Goal: Task Accomplishment & Management: Manage account settings

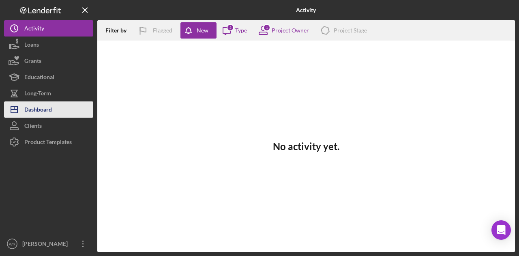
click at [50, 108] on div "Dashboard" at bounding box center [38, 110] width 28 height 18
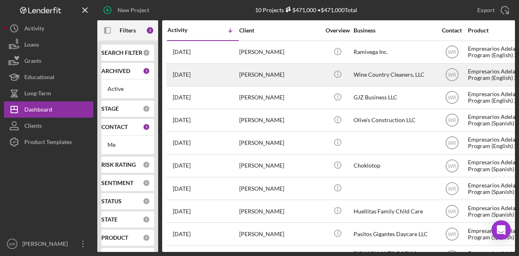
click at [236, 76] on div "[DATE] [PERSON_NAME]" at bounding box center [203, 75] width 71 height 22
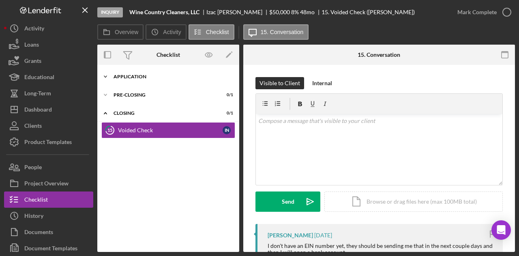
click at [153, 77] on div "Application" at bounding box center [172, 76] width 116 height 5
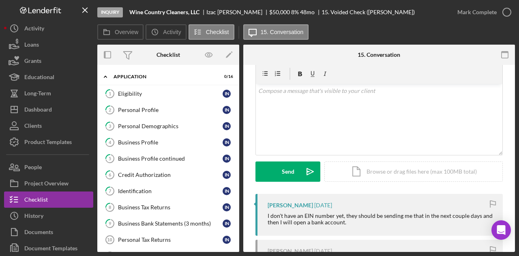
scroll to position [115, 0]
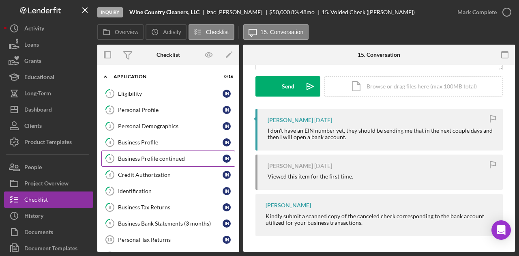
click at [146, 151] on link "5 Business Profile continued I N" at bounding box center [168, 159] width 134 height 16
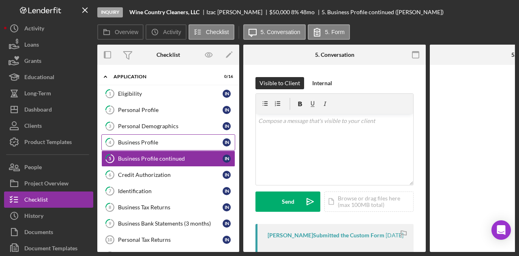
click at [151, 134] on link "4 Business Profile I N" at bounding box center [168, 142] width 134 height 16
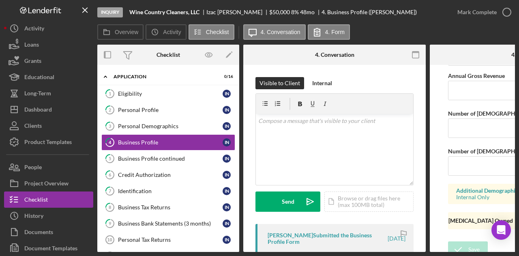
scroll to position [717, 0]
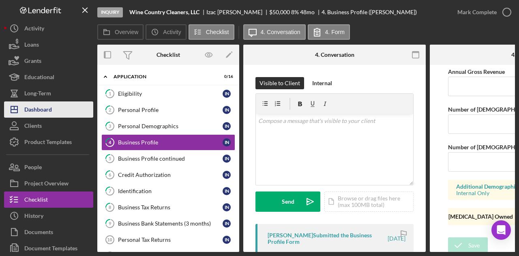
click at [41, 105] on div "Dashboard" at bounding box center [38, 110] width 28 height 18
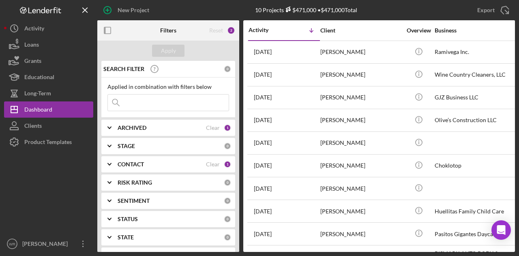
click at [127, 169] on div "CONTACT Clear 1" at bounding box center [175, 164] width 114 height 16
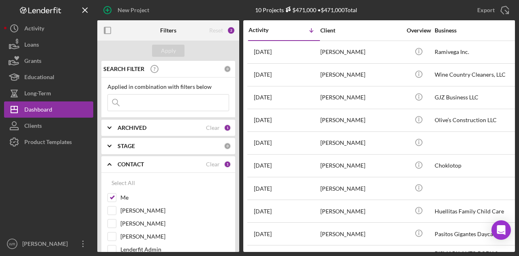
scroll to position [122, 0]
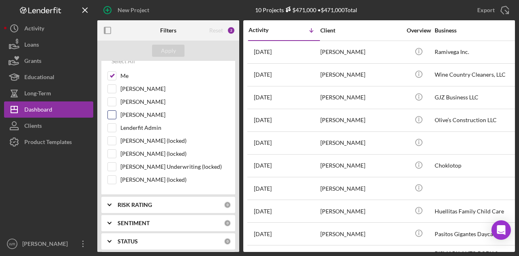
click at [129, 113] on label "[PERSON_NAME]" at bounding box center [175, 115] width 109 height 8
click at [116, 113] on input "[PERSON_NAME]" at bounding box center [112, 115] width 8 height 8
click at [128, 115] on label "[PERSON_NAME]" at bounding box center [175, 115] width 109 height 8
click at [116, 115] on input "[PERSON_NAME]" at bounding box center [112, 115] width 8 height 8
checkbox input "false"
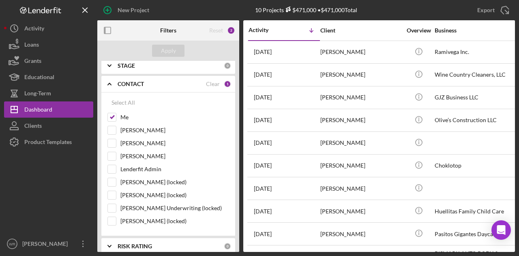
scroll to position [41, 0]
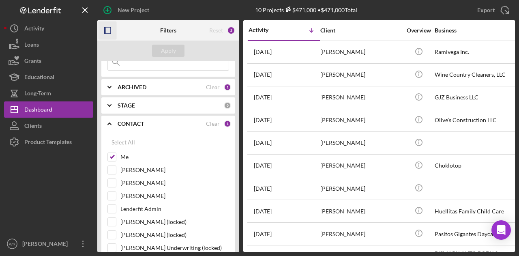
click at [106, 23] on icon "button" at bounding box center [108, 31] width 18 height 18
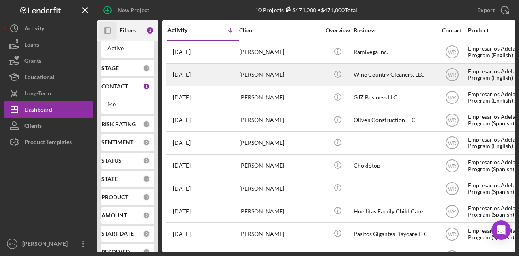
click at [245, 76] on div "[PERSON_NAME]" at bounding box center [279, 75] width 81 height 22
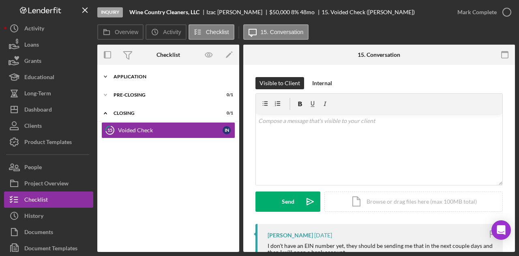
click at [134, 73] on div "Icon/Expander Application 0 / 16" at bounding box center [168, 77] width 142 height 16
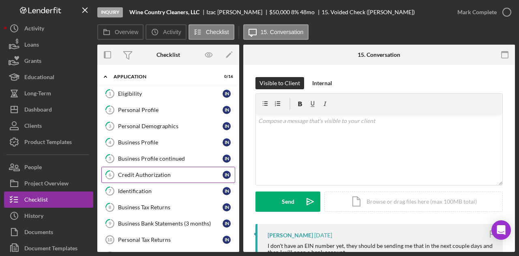
click at [151, 174] on div "Credit Authorization" at bounding box center [170, 175] width 105 height 6
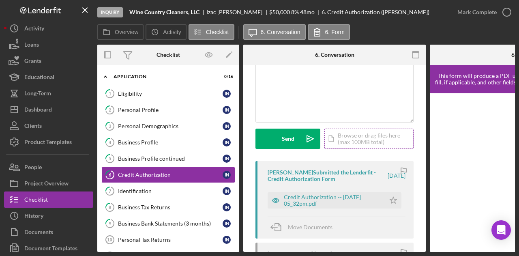
scroll to position [122, 0]
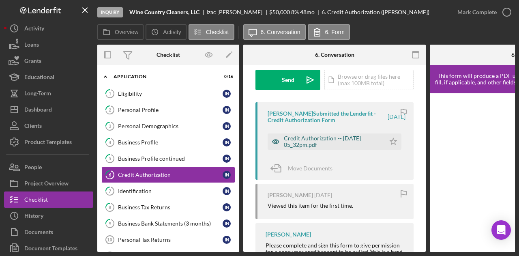
click at [323, 141] on div "Credit Authorization -- [DATE] 05_32pm.pdf" at bounding box center [332, 141] width 97 height 13
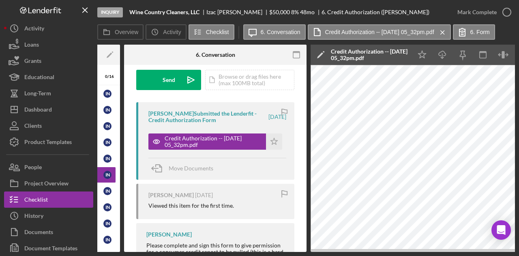
scroll to position [0, 120]
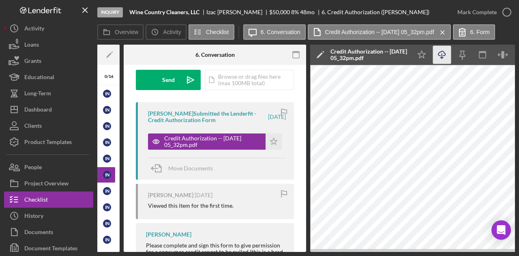
click at [444, 56] on icon "button" at bounding box center [442, 53] width 7 height 4
drag, startPoint x: 264, startPoint y: 252, endPoint x: 174, endPoint y: 250, distance: 89.7
click at [177, 251] on div "Inquiry Wine Country Cleaners, LLC [PERSON_NAME] $50,000 $50,000 8 % 48 mo 6. C…" at bounding box center [259, 128] width 519 height 256
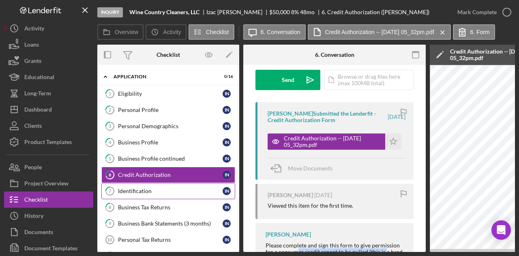
click at [152, 190] on div "Identification" at bounding box center [170, 191] width 105 height 6
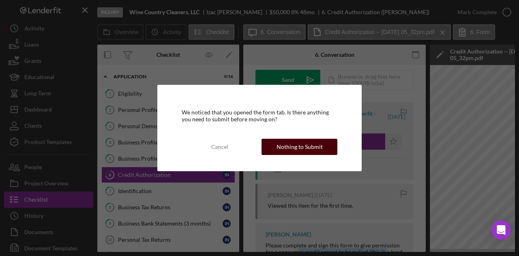
click at [302, 147] on div "Nothing to Submit" at bounding box center [300, 147] width 46 height 16
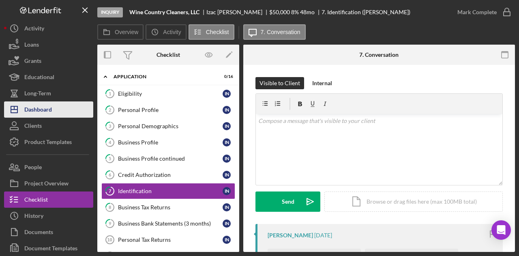
click at [60, 108] on button "Icon/Dashboard Dashboard" at bounding box center [48, 109] width 89 height 16
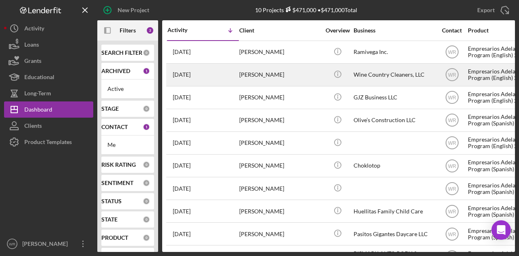
click at [273, 72] on div "[PERSON_NAME]" at bounding box center [279, 75] width 81 height 22
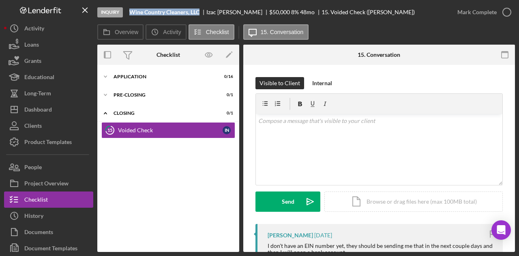
drag, startPoint x: 203, startPoint y: 13, endPoint x: 130, endPoint y: 13, distance: 73.0
click at [130, 13] on div "Wine Country Cleaners, LLC" at bounding box center [167, 12] width 77 height 6
copy b "Wine Country Cleaners, LLC"
click at [162, 84] on div "Icon/Expander Application 0 / 16" at bounding box center [168, 77] width 142 height 16
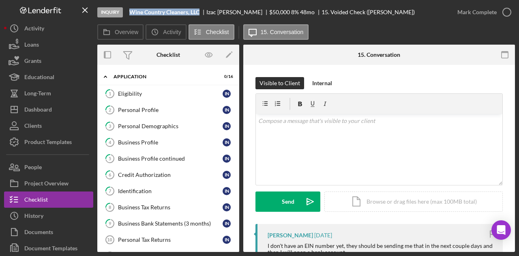
copy b "Wine Country Cleaners, LLC"
click at [153, 185] on link "7 Identification I N" at bounding box center [168, 191] width 134 height 16
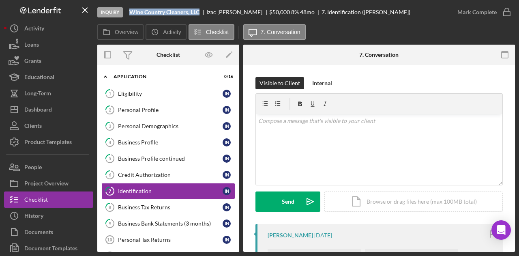
scroll to position [122, 0]
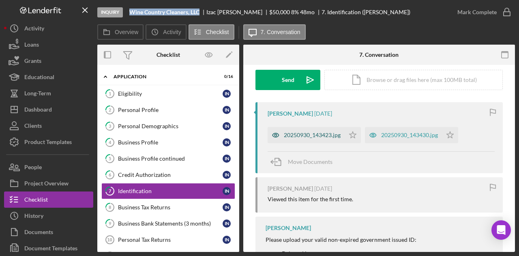
click at [317, 130] on div "20250930_143423.jpg" at bounding box center [306, 135] width 77 height 16
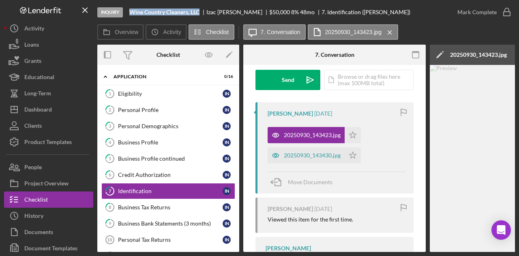
drag, startPoint x: 352, startPoint y: 252, endPoint x: 461, endPoint y: 245, distance: 109.3
click at [461, 245] on div "Overview Internal Workflow Stage Inquiry Icon/Dropdown Arrow Archive (can unarc…" at bounding box center [306, 148] width 418 height 207
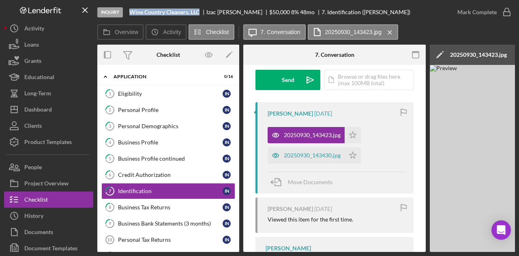
drag, startPoint x: 387, startPoint y: 252, endPoint x: 455, endPoint y: 252, distance: 67.8
click at [455, 252] on div "Overview Internal Workflow Stage Inquiry Icon/Dropdown Arrow Archive (can unarc…" at bounding box center [306, 148] width 418 height 207
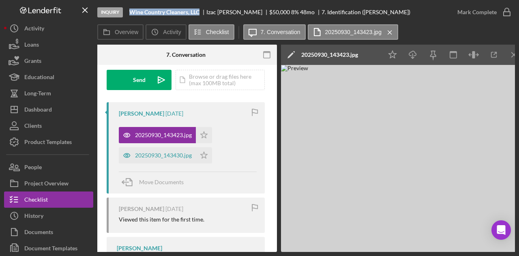
scroll to position [0, 158]
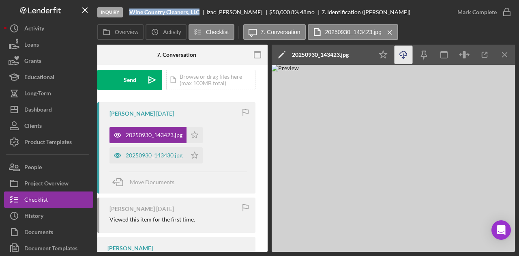
click at [407, 55] on icon "button" at bounding box center [403, 53] width 7 height 4
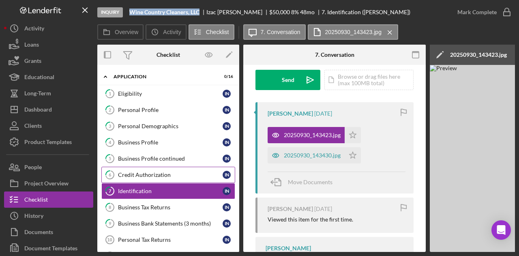
click at [153, 172] on div "Credit Authorization" at bounding box center [170, 175] width 105 height 6
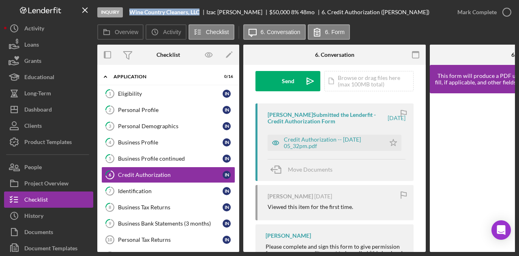
scroll to position [122, 0]
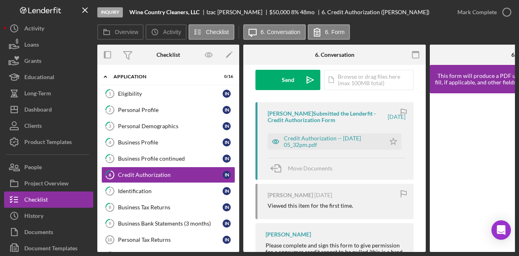
click at [323, 150] on div "[PERSON_NAME] Submitted the Lenderfit - Credit Authorization Form [DATE] Credit…" at bounding box center [335, 140] width 158 height 77
click at [323, 146] on div "Credit Authorization -- [DATE] 05_32pm.pdf" at bounding box center [332, 141] width 97 height 13
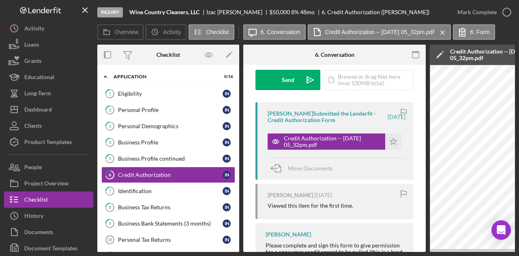
scroll to position [0, 345]
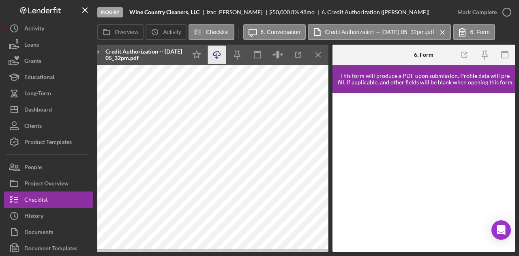
click at [213, 58] on icon "Icon/Download" at bounding box center [217, 55] width 18 height 18
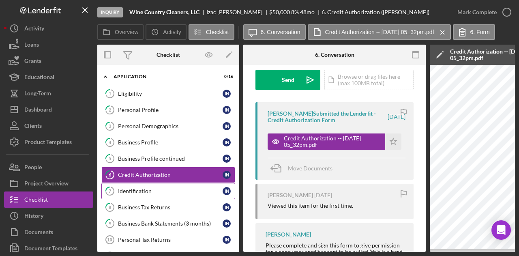
click at [158, 192] on div "Identification" at bounding box center [170, 191] width 105 height 6
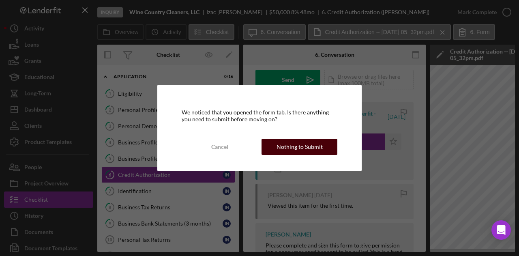
click at [301, 146] on div "Nothing to Submit" at bounding box center [300, 147] width 46 height 16
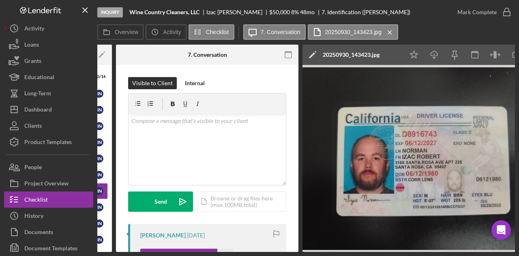
scroll to position [0, 158]
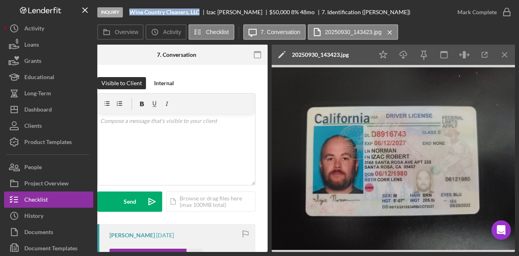
drag, startPoint x: 201, startPoint y: 13, endPoint x: 133, endPoint y: 13, distance: 68.6
click at [133, 13] on div "Wine Country Cleaners, LLC" at bounding box center [167, 12] width 77 height 6
copy b "Wine Country Cleaners, LLC"
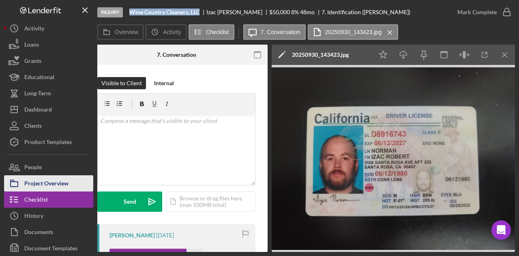
click at [57, 181] on div "Project Overview" at bounding box center [46, 184] width 44 height 18
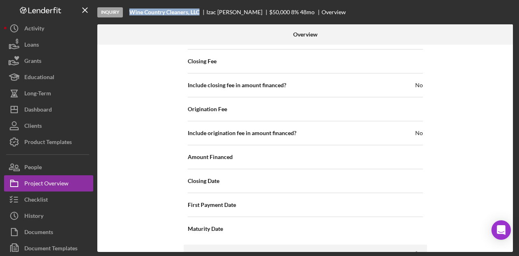
scroll to position [935, 0]
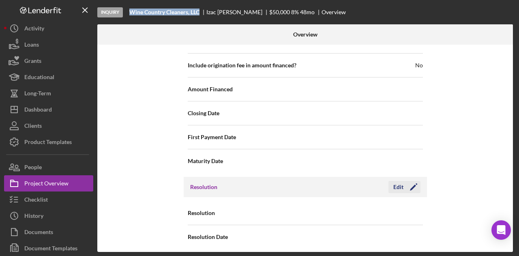
click at [411, 181] on icon "Icon/Edit" at bounding box center [414, 187] width 20 height 20
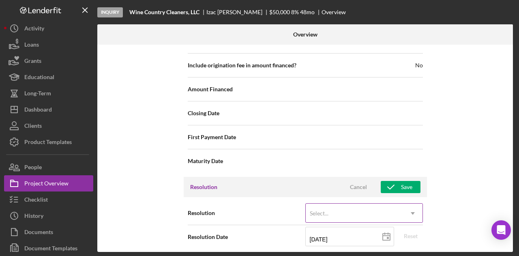
click at [375, 204] on div "Select..." at bounding box center [354, 213] width 97 height 19
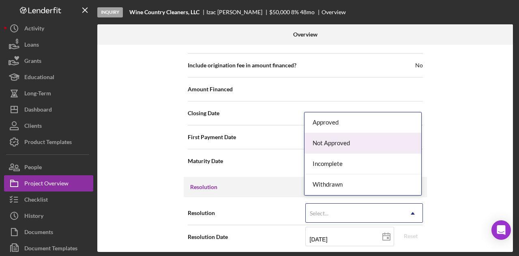
click at [360, 147] on div "Not Approved" at bounding box center [363, 143] width 117 height 21
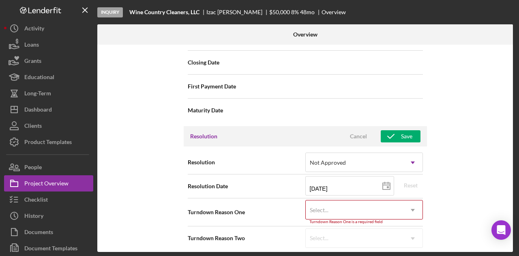
scroll to position [987, 0]
click at [368, 203] on div "Select..." at bounding box center [354, 209] width 97 height 19
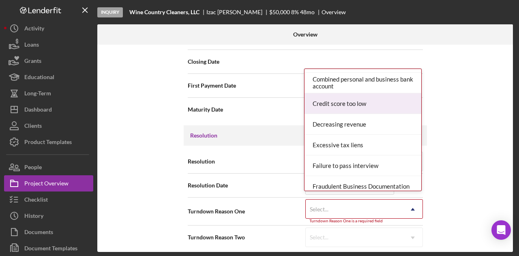
scroll to position [122, 0]
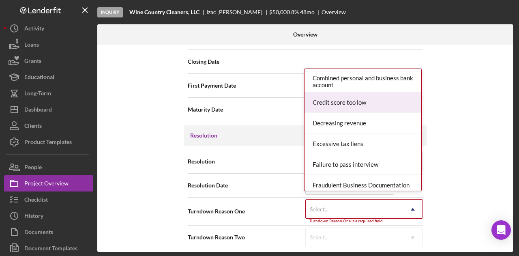
click at [364, 105] on div "Credit score too low" at bounding box center [363, 102] width 117 height 21
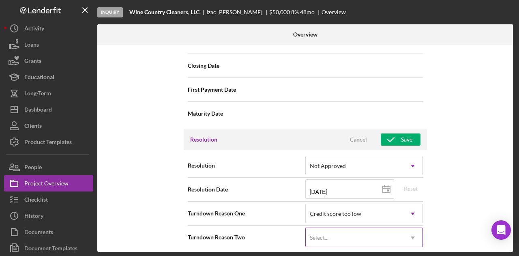
click at [365, 228] on div "Select..." at bounding box center [354, 237] width 97 height 19
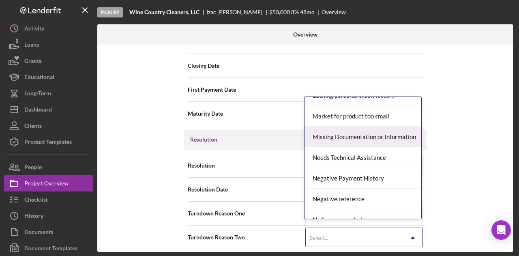
scroll to position [487, 0]
click at [364, 132] on div "Negative Payment History" at bounding box center [363, 137] width 117 height 21
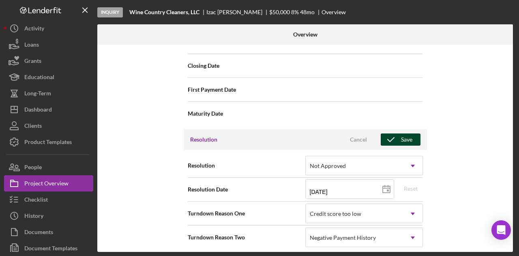
click at [403, 135] on div "Save" at bounding box center [406, 139] width 11 height 12
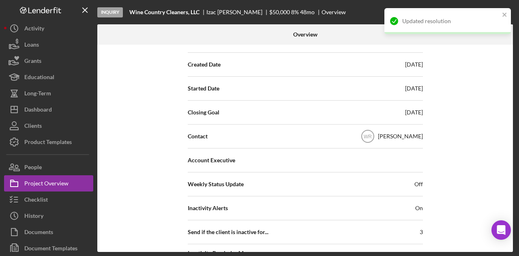
scroll to position [0, 0]
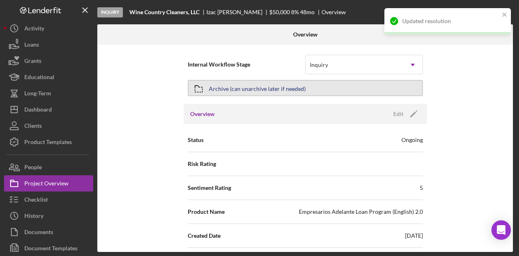
click at [267, 86] on div "Archive (can unarchive later if needed)" at bounding box center [257, 88] width 97 height 15
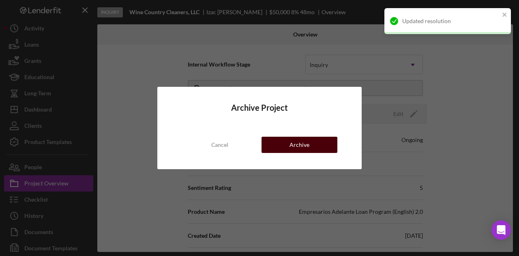
click at [317, 147] on button "Archive" at bounding box center [300, 145] width 76 height 16
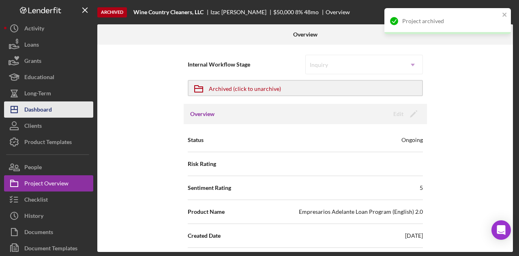
click at [52, 107] on div "Dashboard" at bounding box center [38, 110] width 28 height 18
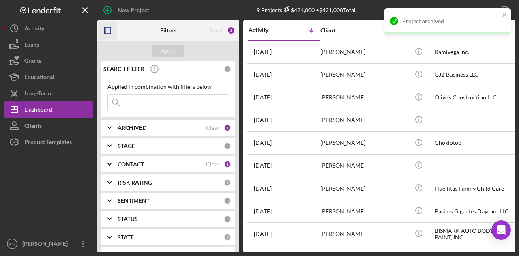
click at [111, 35] on icon "button" at bounding box center [108, 31] width 18 height 18
